Goal: Information Seeking & Learning: Learn about a topic

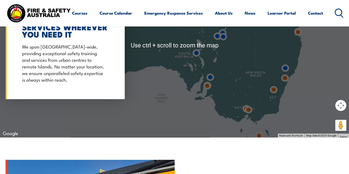
scroll to position [551, 0]
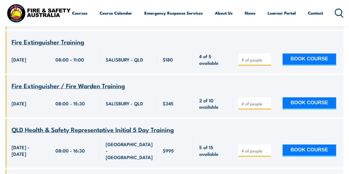
scroll to position [937, 0]
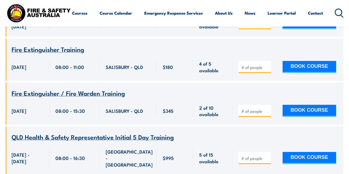
click at [111, 88] on span "Fire Extinguisher / Fire Warden Training" at bounding box center [68, 92] width 113 height 9
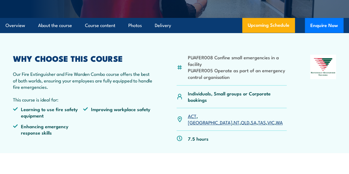
scroll to position [76, 0]
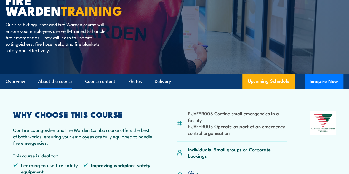
click at [66, 89] on link "About the course" at bounding box center [55, 81] width 34 height 15
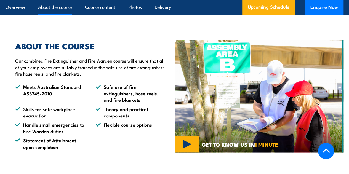
scroll to position [281, 0]
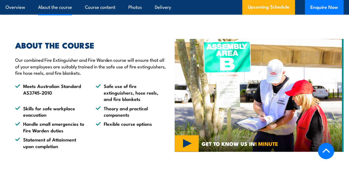
click at [58, 98] on li "Meets Australian Standard AS3745-2010" at bounding box center [50, 92] width 71 height 19
drag, startPoint x: 53, startPoint y: 100, endPoint x: 18, endPoint y: 99, distance: 34.5
click at [18, 99] on li "Meets Australian Standard AS3745-2010" at bounding box center [50, 92] width 71 height 19
click at [44, 100] on li "Meets Australian Standard AS3745-2010" at bounding box center [50, 92] width 71 height 19
drag, startPoint x: 54, startPoint y: 98, endPoint x: 19, endPoint y: 97, distance: 35.3
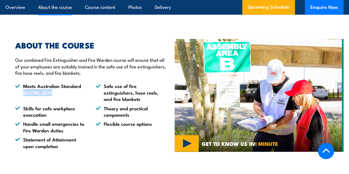
click at [19, 97] on li "Meets Australian Standard AS3745-2010" at bounding box center [50, 92] width 71 height 19
click at [52, 97] on li "Meets Australian Standard AS3745-2010" at bounding box center [50, 92] width 71 height 19
drag, startPoint x: 42, startPoint y: 98, endPoint x: 14, endPoint y: 96, distance: 27.9
click at [14, 96] on div "ABOUT THE COURSE Our combined Fire Extinguisher and Fire Warden course will ens…" at bounding box center [88, 95] width 157 height 108
click at [57, 98] on li "Meets Australian Standard AS3745-2010" at bounding box center [50, 92] width 71 height 19
